Goal: Task Accomplishment & Management: Use online tool/utility

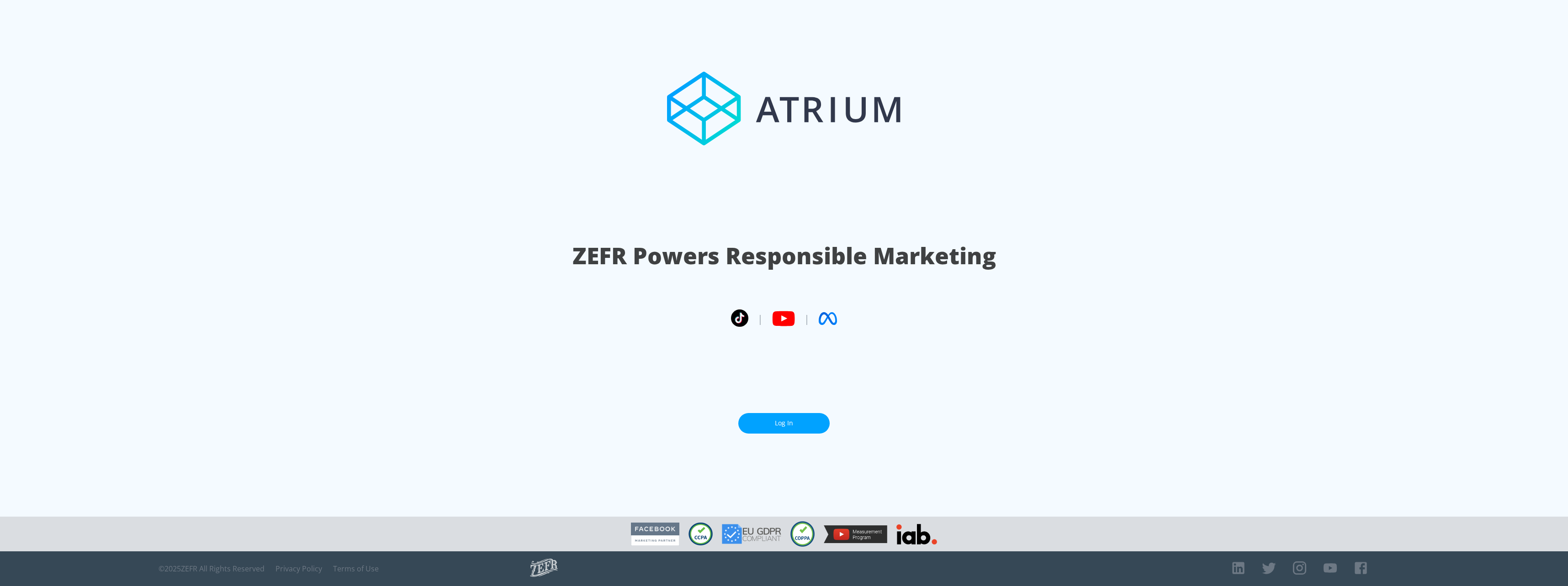
click at [781, 425] on link "Log In" at bounding box center [784, 423] width 92 height 20
click at [776, 422] on link "Log In" at bounding box center [784, 423] width 92 height 20
click at [794, 420] on link "Log In" at bounding box center [784, 423] width 92 height 20
